Goal: Task Accomplishment & Management: Use online tool/utility

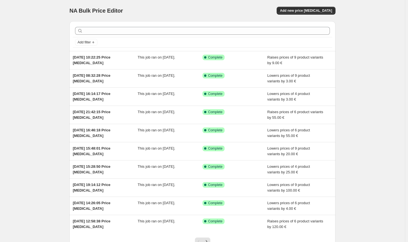
click at [313, 5] on div "NA Bulk Price Editor. This page is ready NA Bulk Price Editor Add new price cha…" at bounding box center [202, 10] width 266 height 21
click at [312, 7] on button "Add new price change job" at bounding box center [306, 11] width 59 height 8
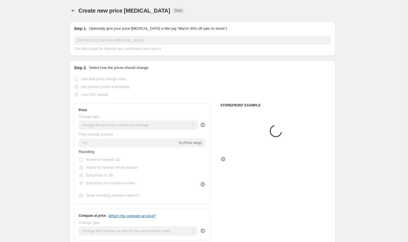
click at [141, 124] on select "Change the price to a certain amount Change the price by a certain amount Chang…" at bounding box center [138, 125] width 119 height 9
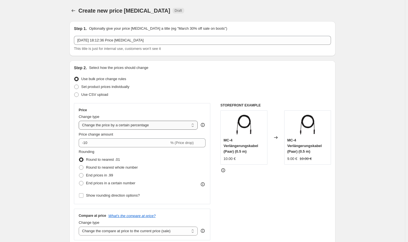
select select "by"
click at [80, 121] on select "Change the price to a certain amount Change the price by a certain amount Chang…" at bounding box center [138, 125] width 119 height 9
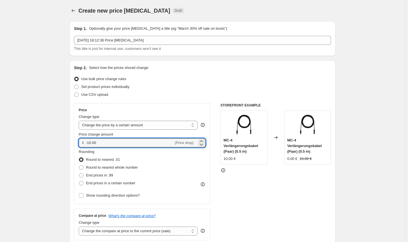
drag, startPoint x: 116, startPoint y: 145, endPoint x: 82, endPoint y: 144, distance: 34.2
click at [82, 144] on div "€ -10.00 (Price drop)" at bounding box center [142, 142] width 127 height 9
type input "2"
type input "100.00"
click at [131, 166] on span "Round to nearest whole number" at bounding box center [112, 167] width 52 height 4
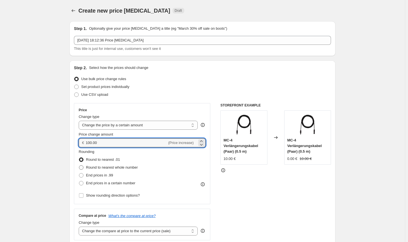
click at [79, 166] on input "Round to nearest whole number" at bounding box center [79, 165] width 0 height 0
radio input "true"
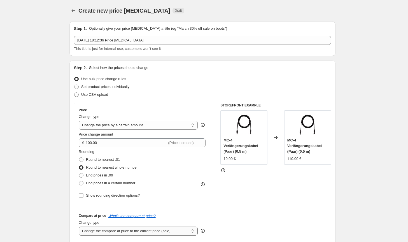
drag, startPoint x: 151, startPoint y: 232, endPoint x: 147, endPoint y: 227, distance: 6.6
click at [151, 232] on select "Change the compare at price to the current price (sale) Change the compare at p…" at bounding box center [138, 231] width 119 height 9
select select "no_change"
click at [80, 227] on select "Change the compare at price to the current price (sale) Change the compare at p…" at bounding box center [138, 231] width 119 height 9
click at [242, 205] on div "STOREFRONT EXAMPLE MC-4 Verlängerungskabel (Paar) (0.5 m) 10.00 € Changed to MC…" at bounding box center [275, 171] width 111 height 137
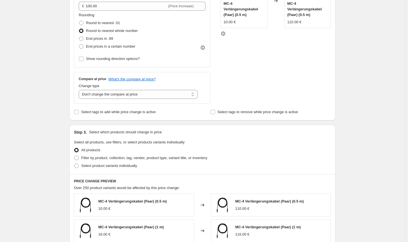
scroll to position [140, 0]
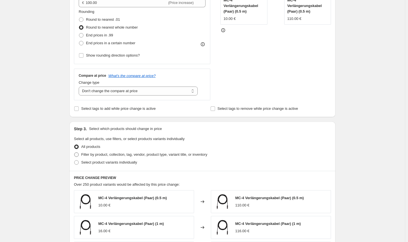
click at [187, 153] on span "Filter by product, collection, tag, vendor, product type, variant title, or inv…" at bounding box center [144, 154] width 126 height 4
click at [75, 153] on input "Filter by product, collection, tag, vendor, product type, variant title, or inv…" at bounding box center [74, 152] width 0 height 0
radio input "true"
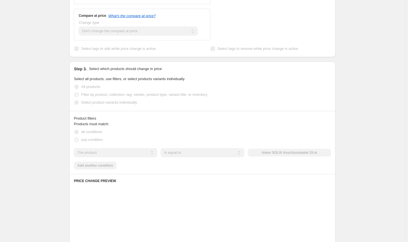
scroll to position [224, 0]
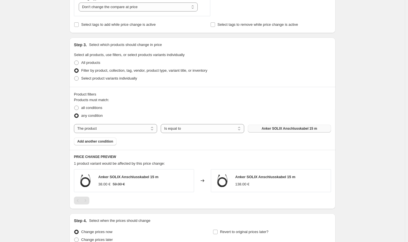
click at [277, 126] on button "Anker SOLIX Anschlusskabel 15 m" at bounding box center [289, 129] width 83 height 8
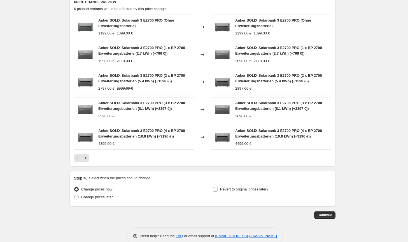
scroll to position [390, 0]
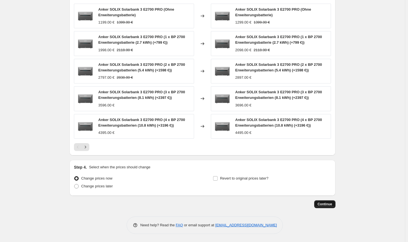
click at [322, 204] on span "Continue" at bounding box center [325, 204] width 15 height 4
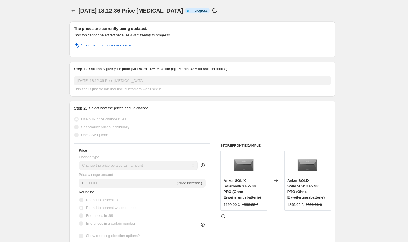
select select "by"
select select "no_change"
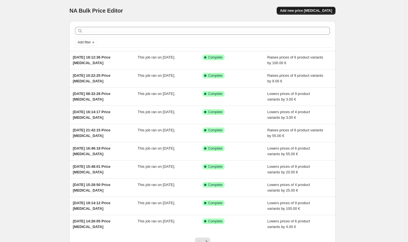
click at [310, 12] on span "Add new price [MEDICAL_DATA]" at bounding box center [306, 10] width 52 height 4
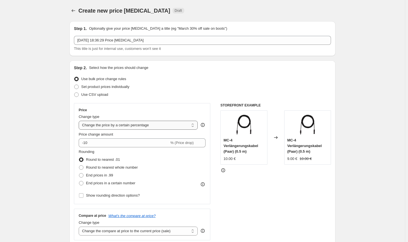
click at [136, 127] on select "Change the price to a certain amount Change the price by a certain amount Chang…" at bounding box center [138, 125] width 119 height 9
select select "by"
click at [80, 121] on select "Change the price to a certain amount Change the price by a certain amount Chang…" at bounding box center [138, 125] width 119 height 9
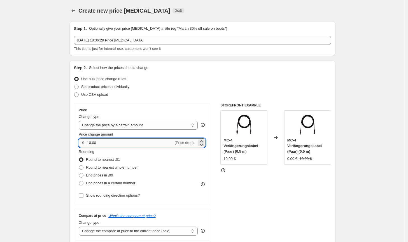
drag, startPoint x: 108, startPoint y: 144, endPoint x: 90, endPoint y: 143, distance: 18.0
click at [90, 143] on input "-10.00" at bounding box center [130, 142] width 88 height 9
type input "-100.00"
click at [106, 169] on span "Round to nearest whole number" at bounding box center [112, 167] width 52 height 4
click at [79, 166] on input "Round to nearest whole number" at bounding box center [79, 165] width 0 height 0
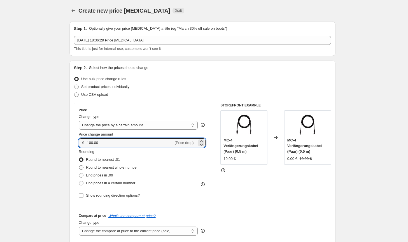
radio input "true"
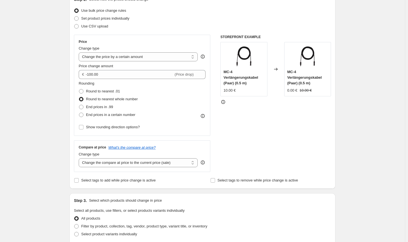
scroll to position [84, 0]
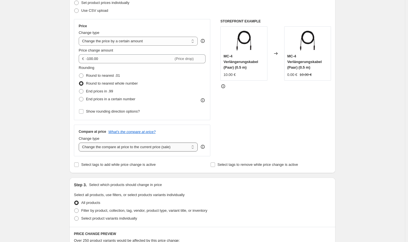
click at [168, 145] on select "Change the compare at price to the current price (sale) Change the compare at p…" at bounding box center [138, 147] width 119 height 9
select select "no_change"
click at [80, 143] on select "Change the compare at price to the current price (sale) Change the compare at p…" at bounding box center [138, 147] width 119 height 9
click at [138, 213] on span "Filter by product, collection, tag, vendor, product type, variant title, or inv…" at bounding box center [144, 210] width 126 height 4
click at [75, 209] on input "Filter by product, collection, tag, vendor, product type, variant title, or inv…" at bounding box center [74, 208] width 0 height 0
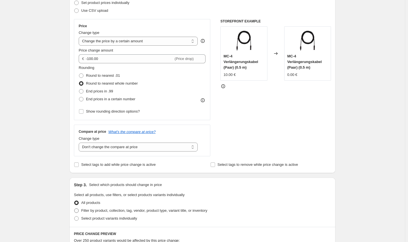
radio input "true"
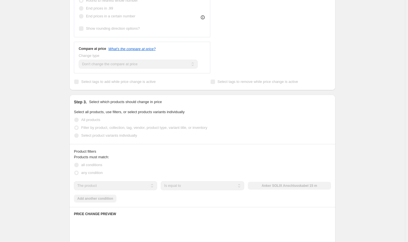
scroll to position [168, 0]
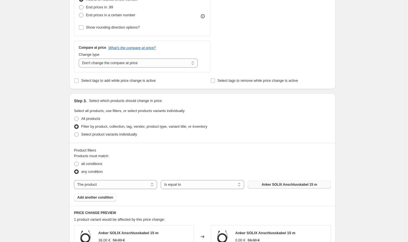
click at [276, 187] on span "Anker SOLIX Anschlusskabel 15 m" at bounding box center [289, 184] width 55 height 4
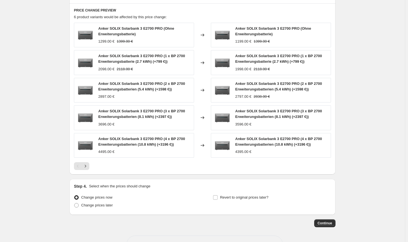
scroll to position [390, 0]
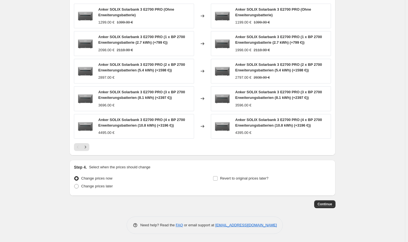
click at [322, 206] on span "Continue" at bounding box center [325, 204] width 15 height 4
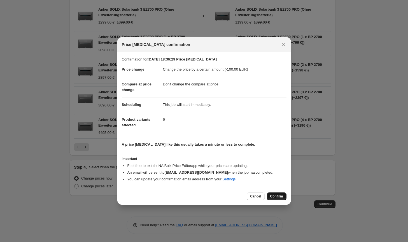
click at [281, 199] on button "Confirm" at bounding box center [277, 196] width 20 height 8
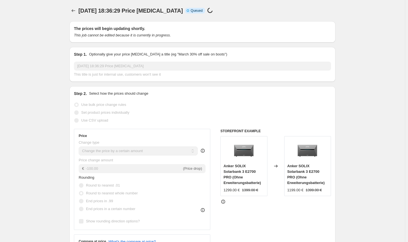
scroll to position [390, 0]
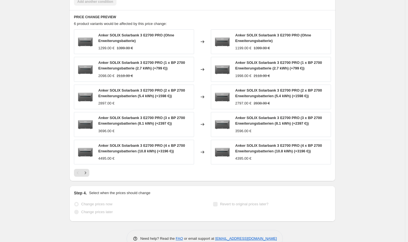
select select "by"
select select "no_change"
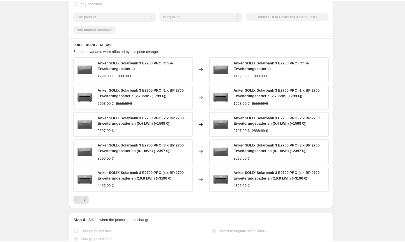
scroll to position [0, 0]
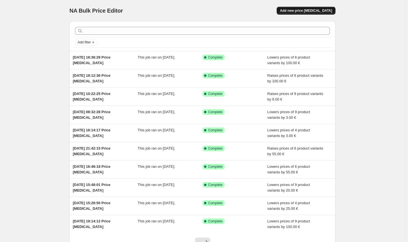
click at [321, 12] on span "Add new price [MEDICAL_DATA]" at bounding box center [306, 10] width 52 height 4
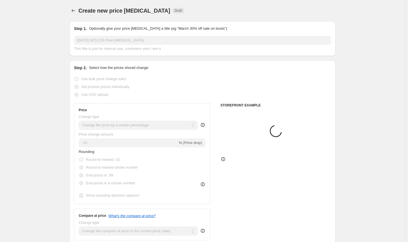
click at [153, 126] on select "Change the price to a certain amount Change the price by a certain amount Chang…" at bounding box center [138, 125] width 119 height 9
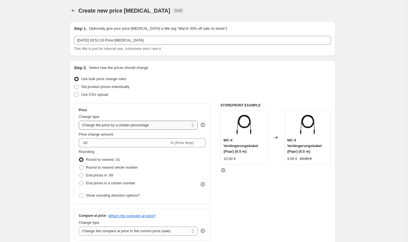
click at [148, 126] on select "Change the price to a certain amount Change the price by a certain amount Chang…" at bounding box center [138, 125] width 119 height 9
select select "by"
click at [80, 121] on select "Change the price to a certain amount Change the price by a certain amount Chang…" at bounding box center [138, 125] width 119 height 9
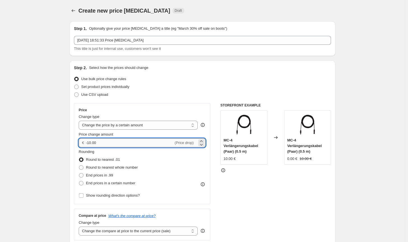
drag, startPoint x: 92, startPoint y: 143, endPoint x: 89, endPoint y: 142, distance: 3.1
click at [89, 142] on input "-10.00" at bounding box center [130, 142] width 88 height 9
type input "-50.00"
click at [106, 166] on span "Round to nearest whole number" at bounding box center [112, 167] width 52 height 4
click at [79, 166] on input "Round to nearest whole number" at bounding box center [79, 165] width 0 height 0
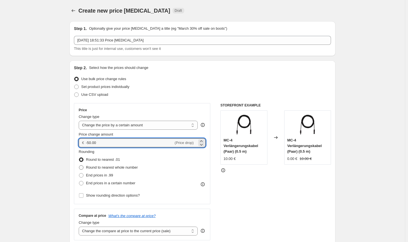
radio input "true"
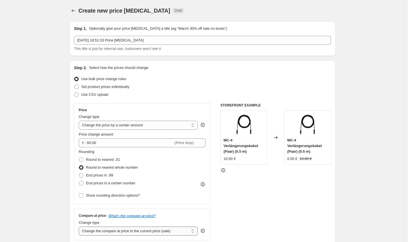
click at [140, 234] on select "Change the compare at price to the current price (sale) Change the compare at p…" at bounding box center [138, 231] width 119 height 9
select select "no_change"
click at [80, 227] on select "Change the compare at price to the current price (sale) Change the compare at p…" at bounding box center [138, 231] width 119 height 9
click at [272, 213] on div "STOREFRONT EXAMPLE MC-4 Verlängerungskabel (Paar) (0.5 m) 10.00 € Changed to MC…" at bounding box center [275, 171] width 111 height 137
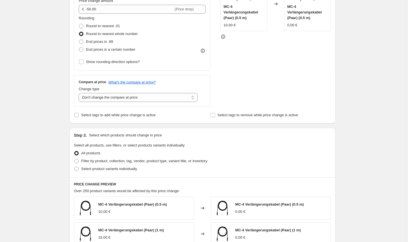
scroll to position [140, 0]
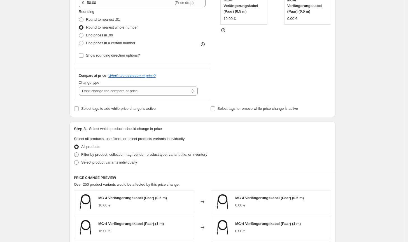
click at [195, 161] on div "Select product variants individually" at bounding box center [202, 163] width 257 height 8
click at [198, 149] on div "All products" at bounding box center [202, 147] width 257 height 8
click at [196, 152] on span "Filter by product, collection, tag, vendor, product type, variant title, or inv…" at bounding box center [144, 154] width 126 height 4
click at [75, 152] on input "Filter by product, collection, tag, vendor, product type, variant title, or inv…" at bounding box center [74, 152] width 0 height 0
radio input "true"
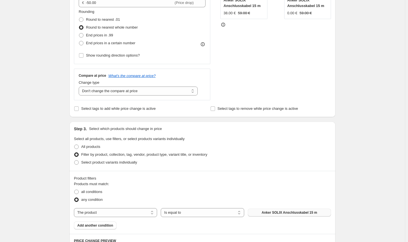
click at [271, 210] on button "Anker SOLIX Anschlusskabel 15 m" at bounding box center [289, 213] width 83 height 8
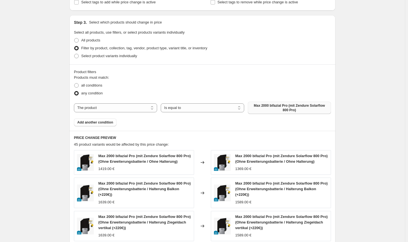
scroll to position [196, 0]
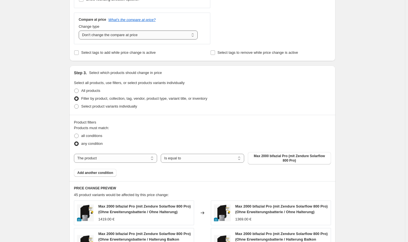
click at [120, 35] on select "Change the compare at price to the current price (sale) Change the compare at p…" at bounding box center [138, 35] width 119 height 9
click at [80, 31] on select "Change the compare at price to the current price (sale) Change the compare at p…" at bounding box center [138, 35] width 119 height 9
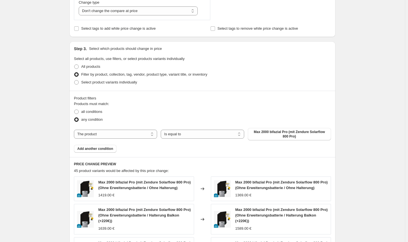
scroll to position [224, 0]
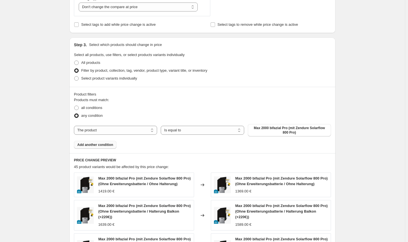
click at [109, 144] on span "Add another condition" at bounding box center [95, 145] width 36 height 4
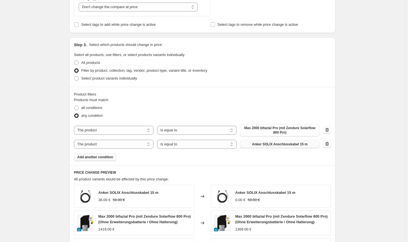
click at [278, 146] on span "Anker SOLIX Anschlusskabel 15 m" at bounding box center [279, 144] width 55 height 4
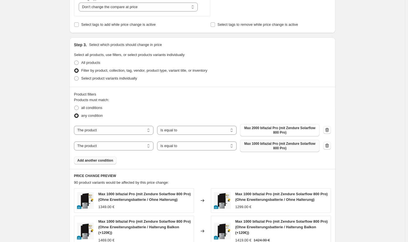
click at [114, 164] on button "Add another condition" at bounding box center [95, 161] width 43 height 8
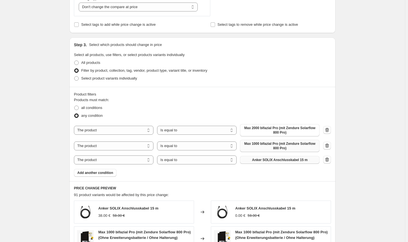
click at [270, 162] on button "Anker SOLIX Anschlusskabel 15 m" at bounding box center [280, 160] width 80 height 8
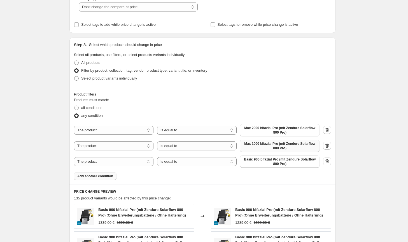
click at [109, 177] on span "Add another condition" at bounding box center [95, 176] width 36 height 4
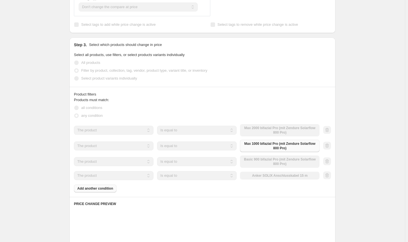
click at [270, 176] on div "The product The product's collection The product's tag The product's vendor The…" at bounding box center [197, 175] width 246 height 9
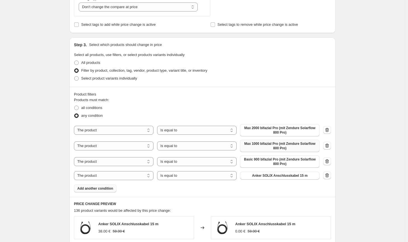
click at [270, 176] on span "Anker SOLIX Anschlusskabel 15 m" at bounding box center [279, 175] width 55 height 4
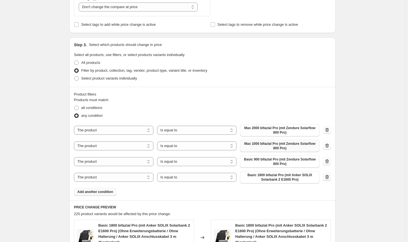
click at [331, 178] on button "button" at bounding box center [327, 177] width 8 height 8
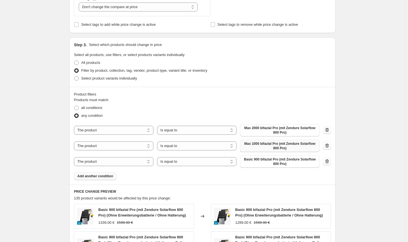
click at [98, 177] on span "Add another condition" at bounding box center [95, 176] width 36 height 4
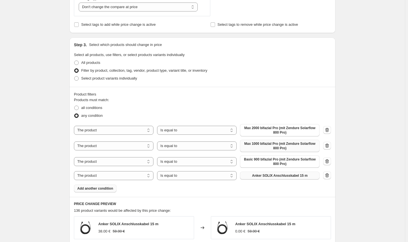
click at [308, 177] on button "Anker SOLIX Anschlusskabel 15 m" at bounding box center [280, 176] width 80 height 8
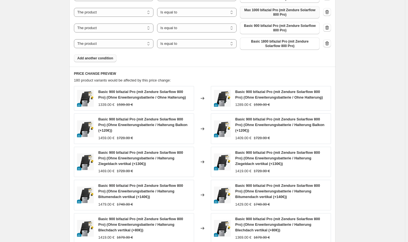
scroll to position [463, 0]
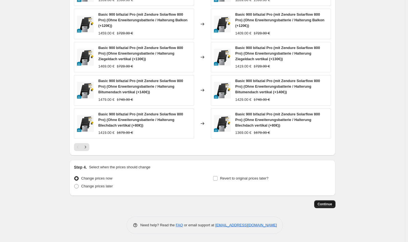
click at [324, 204] on span "Continue" at bounding box center [325, 204] width 15 height 4
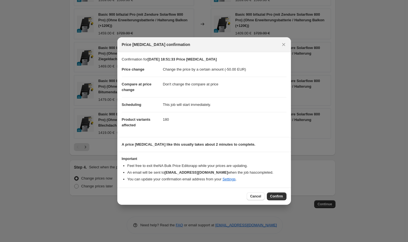
click at [273, 198] on span "Confirm" at bounding box center [276, 196] width 13 height 4
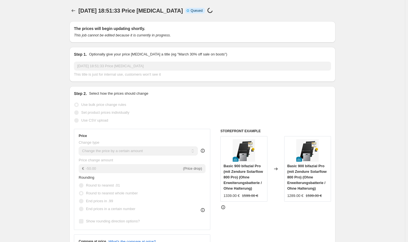
scroll to position [463, 0]
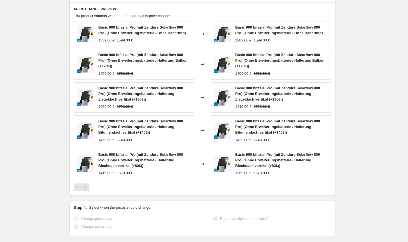
select select "by"
select select "no_change"
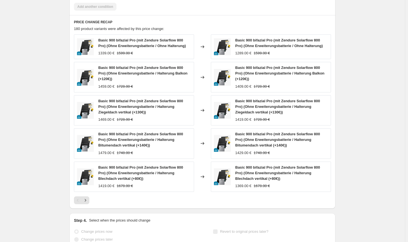
scroll to position [0, 0]
